Goal: Task Accomplishment & Management: Use online tool/utility

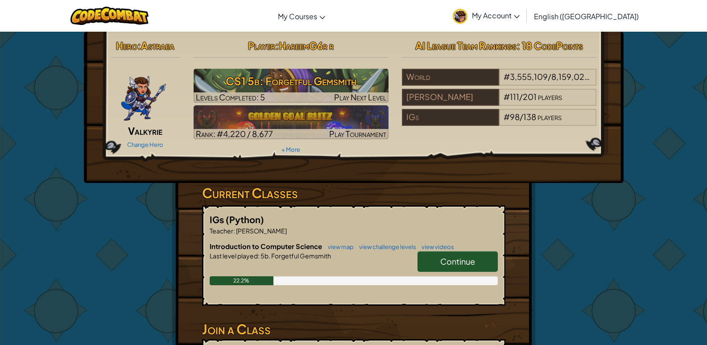
click at [439, 252] on link "Continue" at bounding box center [457, 261] width 80 height 21
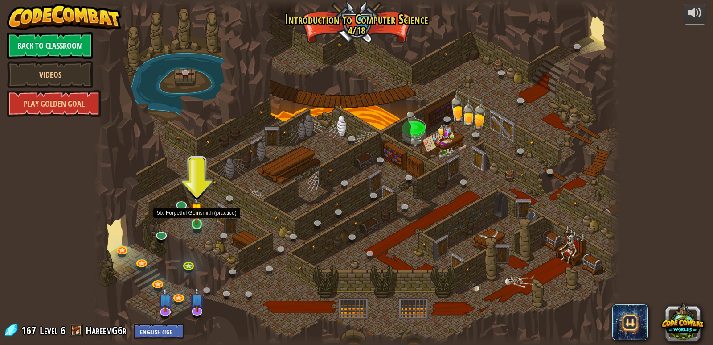
click at [200, 219] on img at bounding box center [196, 209] width 13 height 31
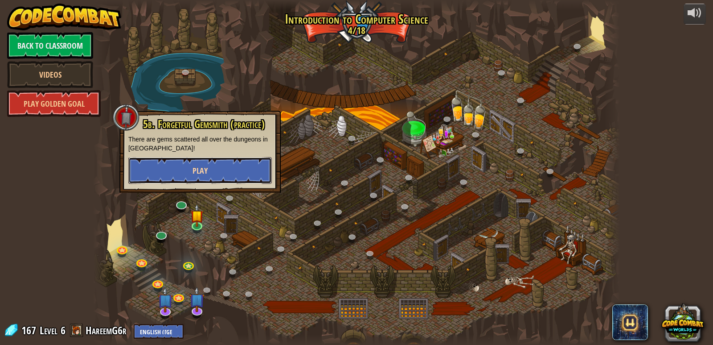
click at [189, 165] on button "Play" at bounding box center [200, 170] width 144 height 27
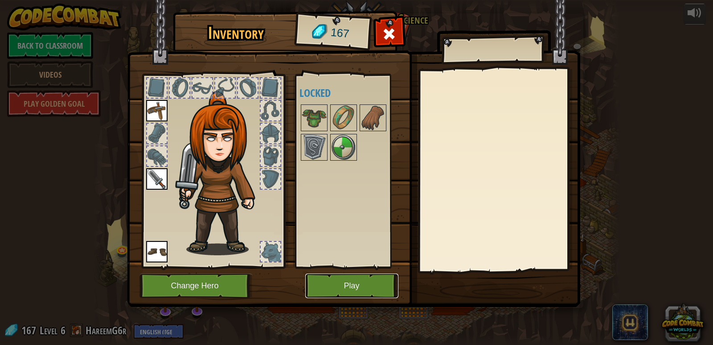
click at [386, 293] on button "Play" at bounding box center [351, 285] width 93 height 25
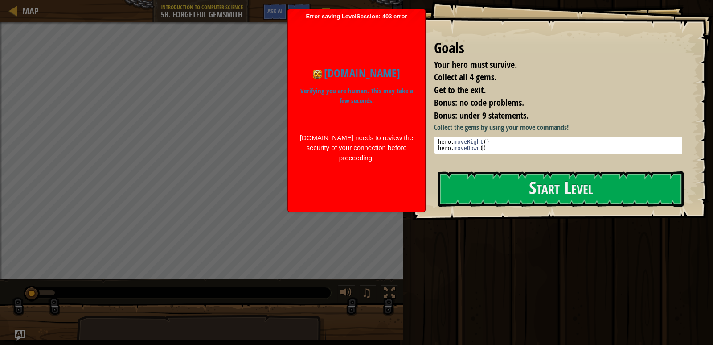
click at [576, 99] on li "Bonus: no code problems." at bounding box center [551, 102] width 257 height 13
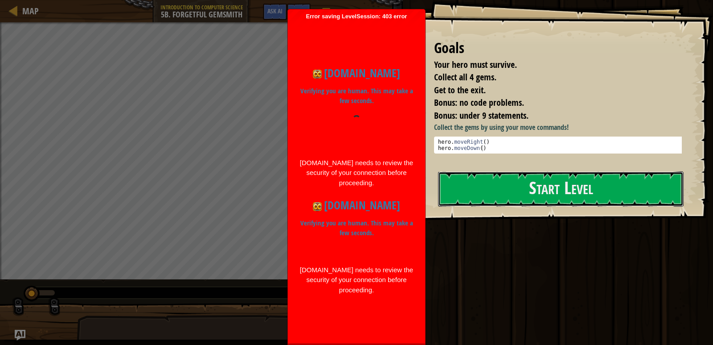
click at [538, 211] on div "Goals Your hero must survive. Collect all 4 gems. Get to the exit. Bonus: no co…" at bounding box center [562, 110] width 301 height 220
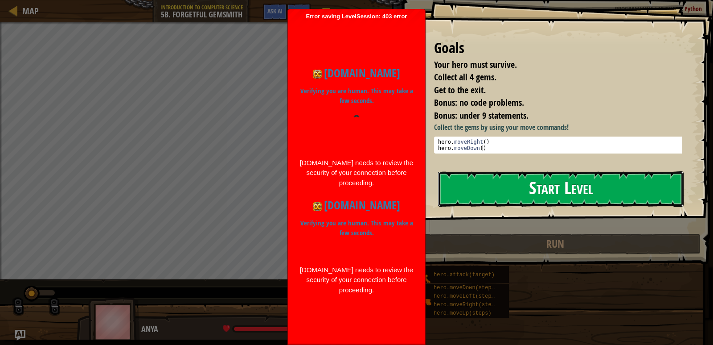
click at [520, 198] on button "Start Level" at bounding box center [561, 188] width 246 height 35
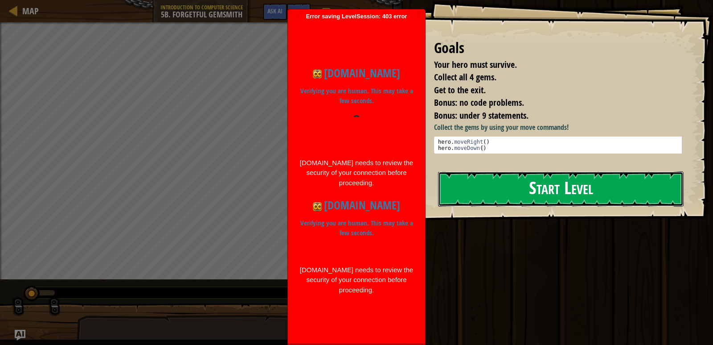
click at [518, 192] on button "Start Level" at bounding box center [561, 188] width 246 height 35
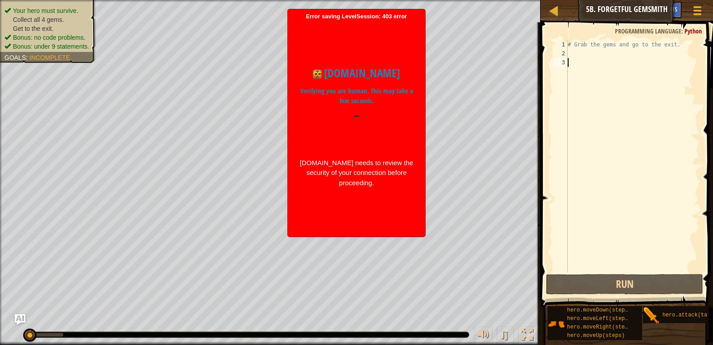
click at [603, 54] on div "# Grab the gems and go to the exit." at bounding box center [633, 165] width 134 height 250
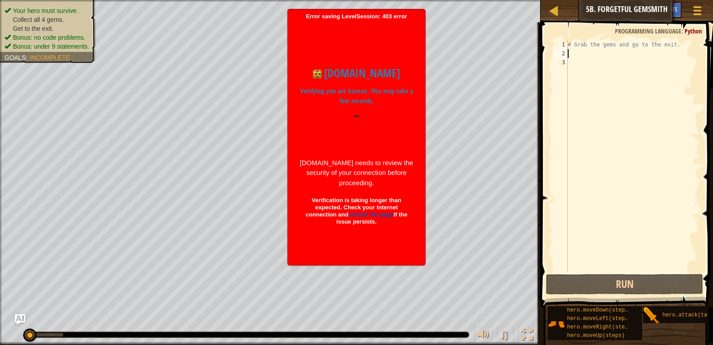
scroll to position [4, 0]
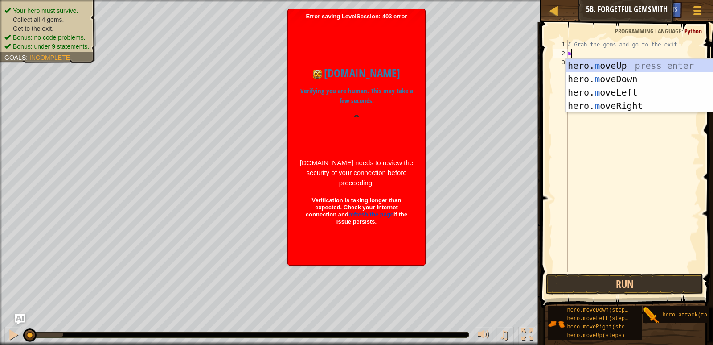
type textarea "mo"
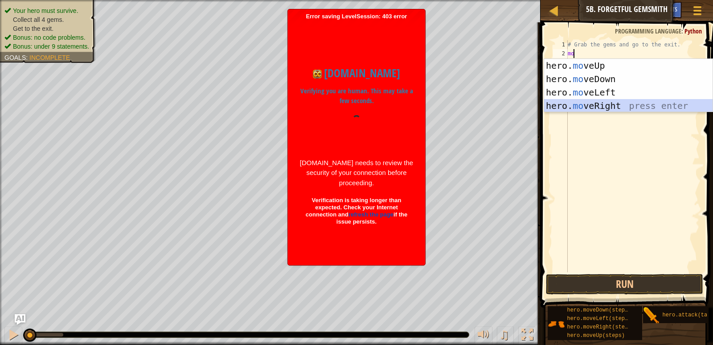
click at [625, 110] on div "hero. mo veUp press enter hero. mo veDown press enter hero. mo veLeft press ent…" at bounding box center [628, 99] width 169 height 80
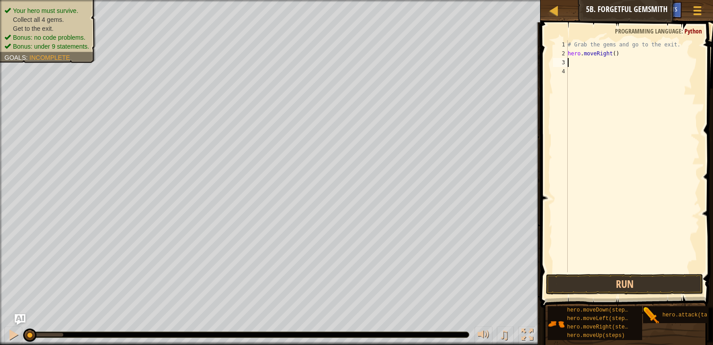
type textarea "m"
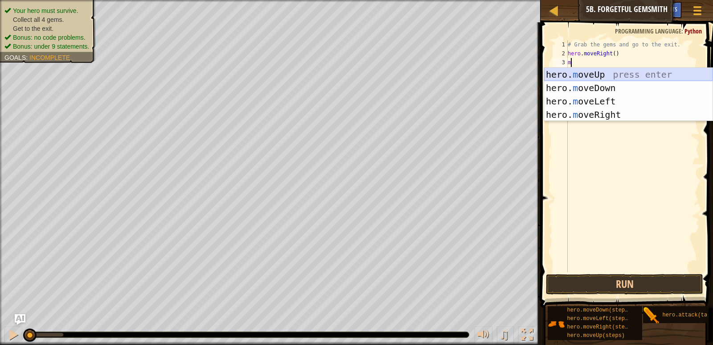
click at [626, 71] on div "hero. m oveUp press enter hero. m oveDown press enter hero. m oveLeft press ent…" at bounding box center [628, 108] width 169 height 80
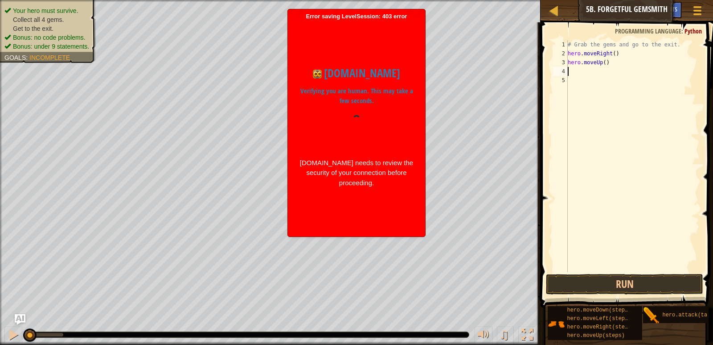
type textarea "m"
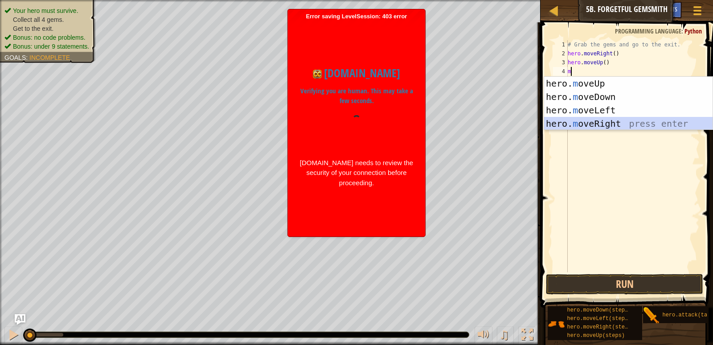
click at [616, 122] on div "hero. m oveUp press enter hero. m oveDown press enter hero. m oveLeft press ent…" at bounding box center [628, 117] width 169 height 80
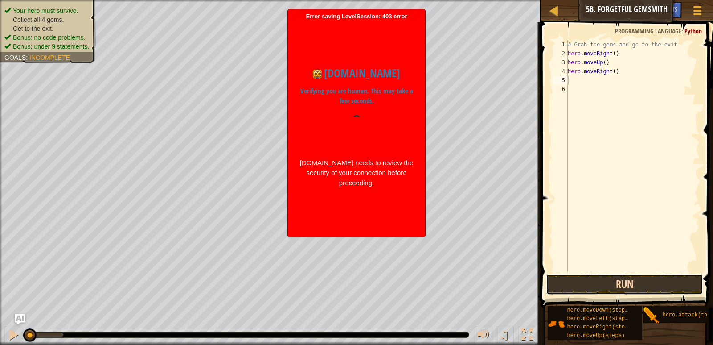
click at [661, 288] on button "Run" at bounding box center [624, 284] width 157 height 21
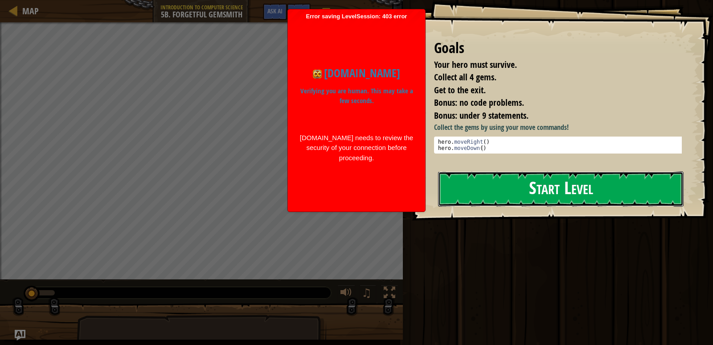
click at [616, 193] on button "Start Level" at bounding box center [561, 188] width 246 height 35
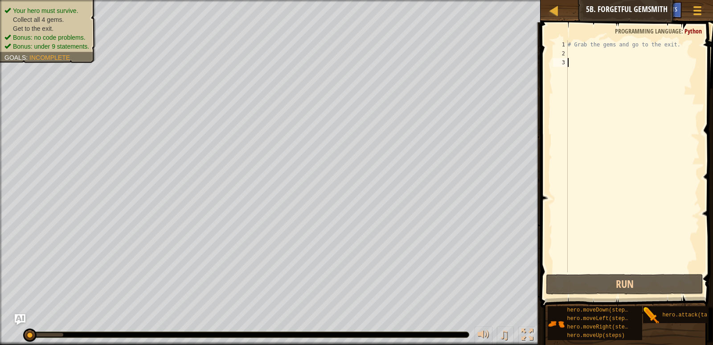
type textarea "m"
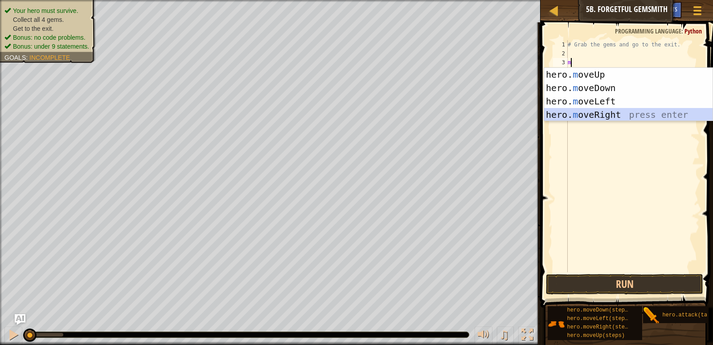
click at [635, 109] on div "hero. m oveUp press enter hero. m oveDown press enter hero. m oveLeft press ent…" at bounding box center [628, 108] width 169 height 80
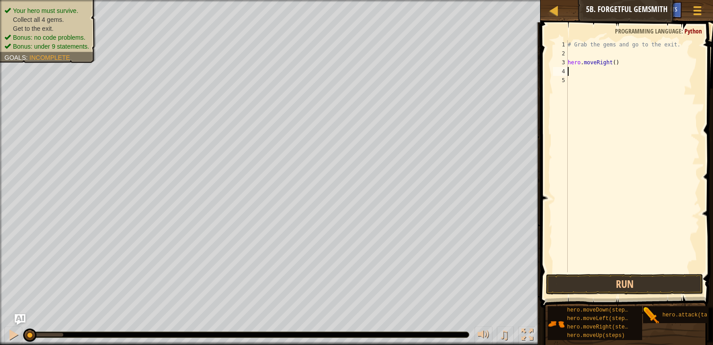
type textarea "m"
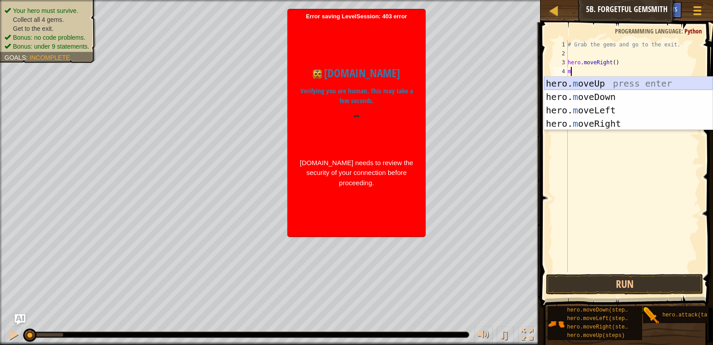
click at [631, 80] on div "hero. m oveUp press enter hero. m oveDown press enter hero. m oveLeft press ent…" at bounding box center [628, 117] width 169 height 80
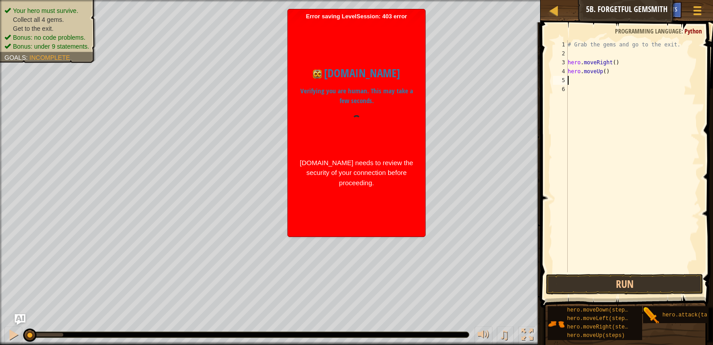
type textarea "m"
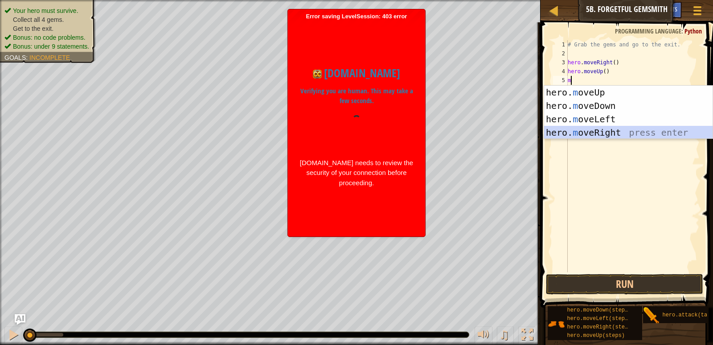
click at [627, 131] on div "hero. m oveUp press enter hero. m oveDown press enter hero. m oveLeft press ent…" at bounding box center [628, 126] width 169 height 80
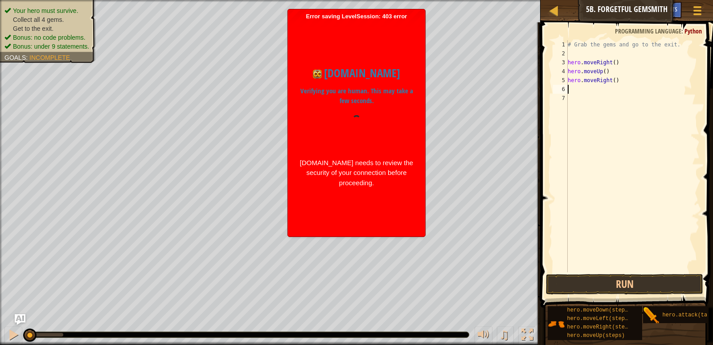
type textarea "m"
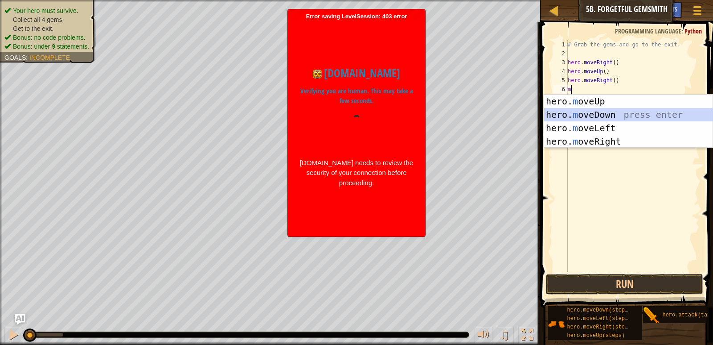
click at [630, 115] on div "hero. m oveUp press enter hero. m oveDown press enter hero. m oveLeft press ent…" at bounding box center [628, 135] width 169 height 80
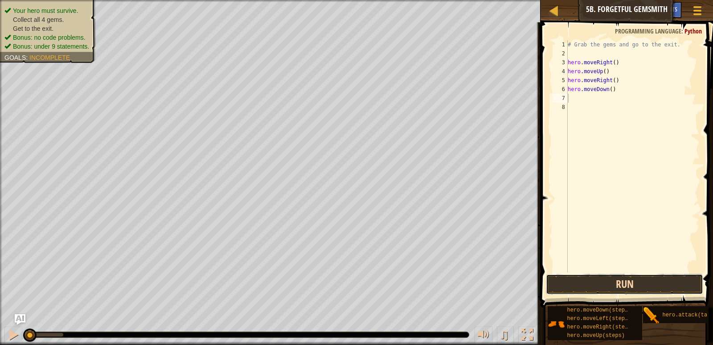
click at [610, 279] on button "Run" at bounding box center [624, 284] width 157 height 21
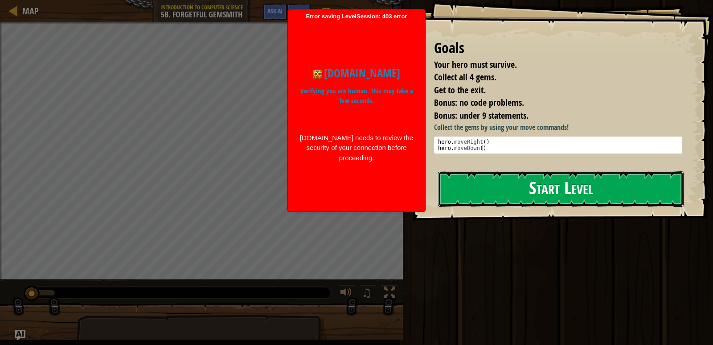
click at [573, 199] on button "Start Level" at bounding box center [561, 188] width 246 height 35
